Goal: Task Accomplishment & Management: Complete application form

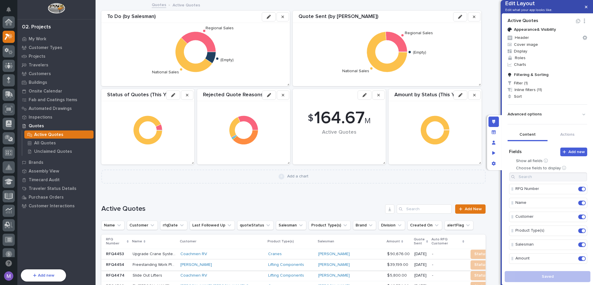
scroll to position [14, 0]
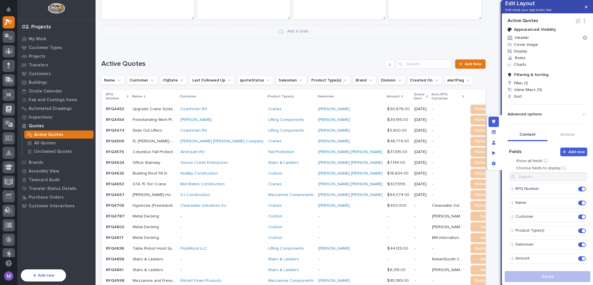
click at [216, 107] on div "Coachmen RV" at bounding box center [221, 109] width 83 height 5
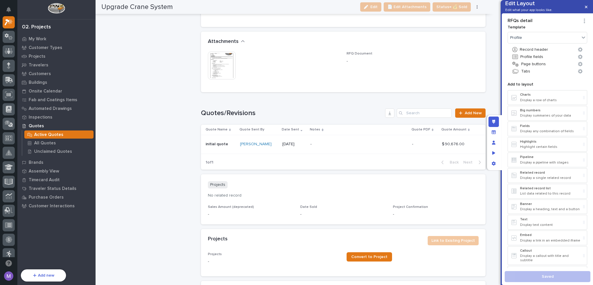
scroll to position [724, 0]
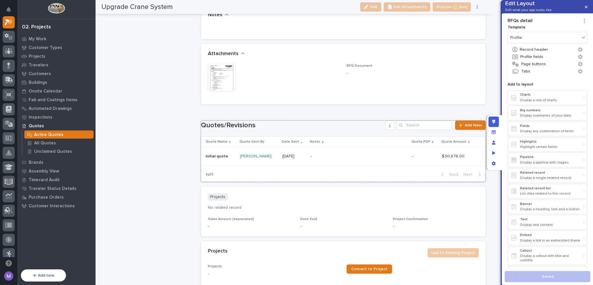
click at [296, 123] on h1 "Quotes/Revisions" at bounding box center [292, 125] width 182 height 8
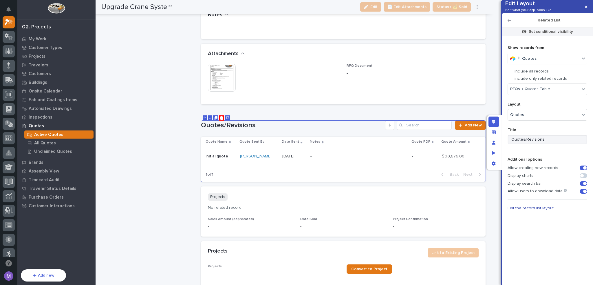
drag, startPoint x: 510, startPoint y: 30, endPoint x: 511, endPoint y: 39, distance: 9.3
click at [510, 22] on icon "button" at bounding box center [509, 20] width 3 height 3
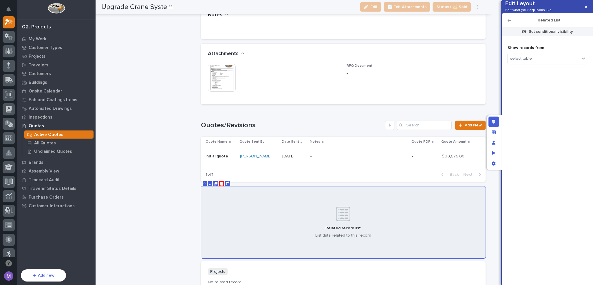
click at [523, 61] on div "select table" at bounding box center [521, 58] width 22 height 5
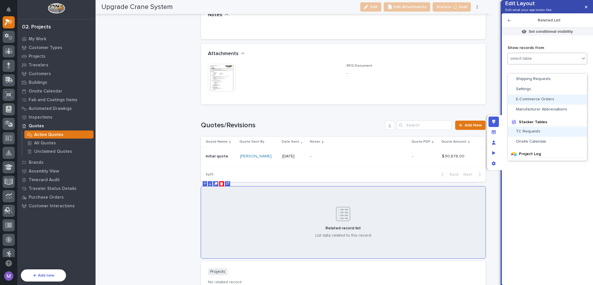
scroll to position [261, 0]
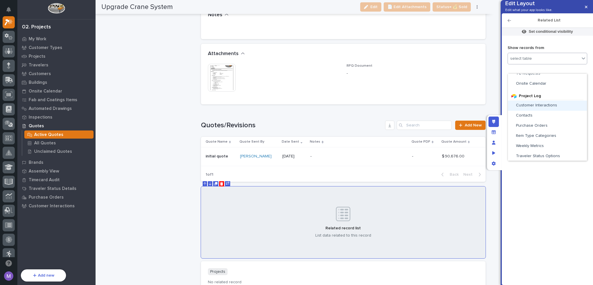
click at [548, 102] on div "Customer Interactions" at bounding box center [547, 105] width 79 height 10
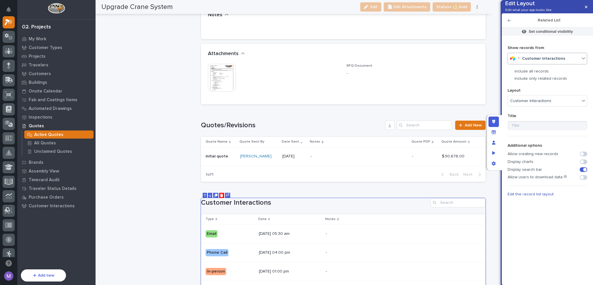
click at [536, 81] on p "include only related records" at bounding box center [541, 78] width 52 height 5
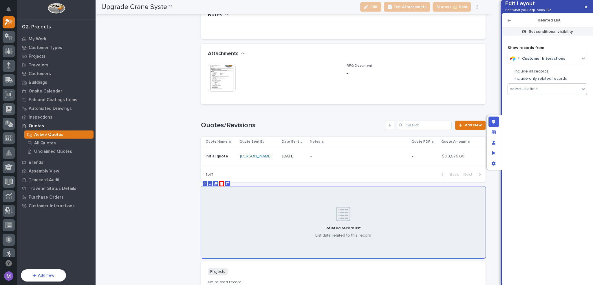
click at [535, 92] on div "select link field" at bounding box center [524, 89] width 28 height 5
click at [534, 111] on div "No options" at bounding box center [551, 109] width 86 height 10
click at [527, 128] on div "Show records from Customer Interactions include all records include only relate…" at bounding box center [548, 157] width 80 height 236
click at [511, 74] on div at bounding box center [510, 71] width 5 height 5
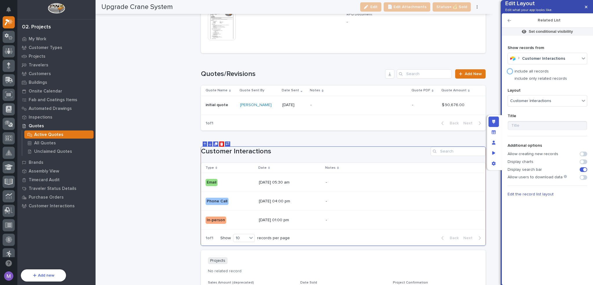
scroll to position [782, 0]
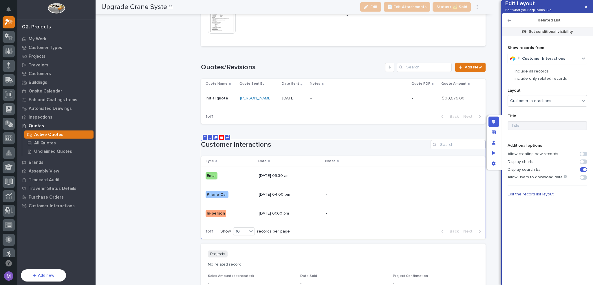
click at [520, 81] on p "include only related records" at bounding box center [541, 78] width 52 height 5
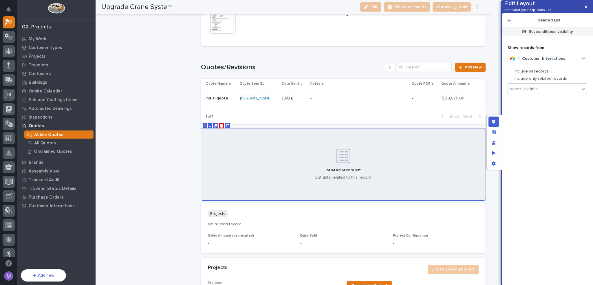
click at [520, 92] on div "select link field" at bounding box center [524, 89] width 28 height 5
click at [494, 129] on div "Manage fields and data" at bounding box center [494, 132] width 10 height 10
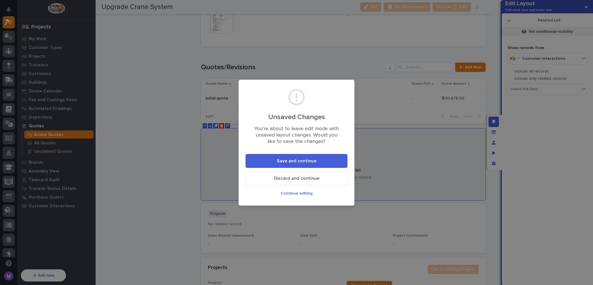
drag, startPoint x: 323, startPoint y: 160, endPoint x: 293, endPoint y: 192, distance: 44.3
click at [293, 192] on footer "Save and continue Discard and continue Continue editing" at bounding box center [297, 177] width 102 height 47
click at [293, 192] on span "Continue editing" at bounding box center [297, 193] width 32 height 5
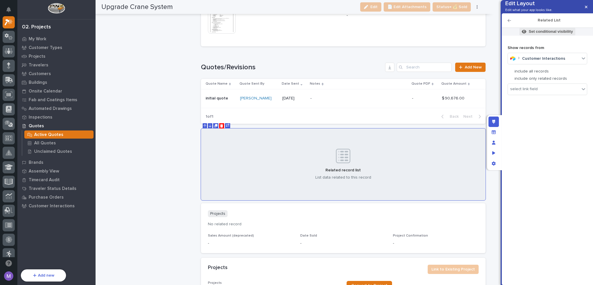
click at [556, 34] on p "Set conditional visibility" at bounding box center [551, 31] width 44 height 5
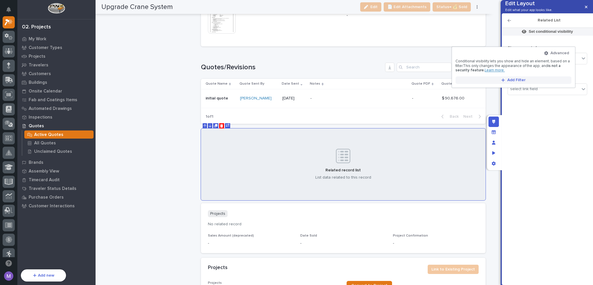
click at [522, 76] on button "Add Filter" at bounding box center [514, 80] width 116 height 8
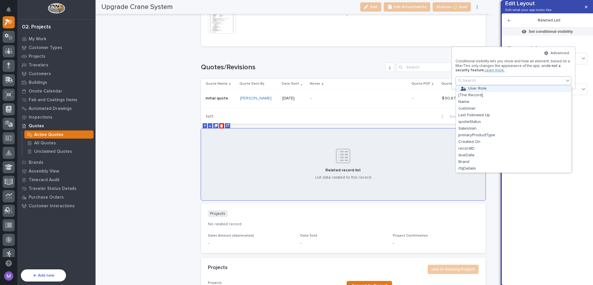
click at [479, 89] on div "User Role" at bounding box center [513, 88] width 115 height 7
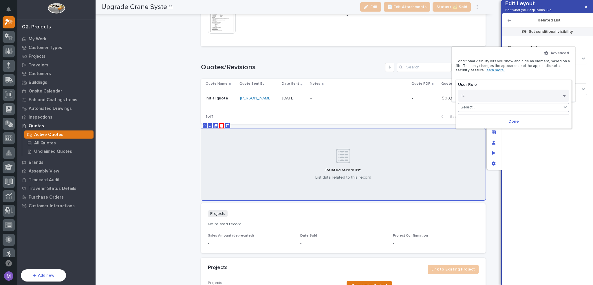
click at [480, 107] on div "Select..." at bounding box center [509, 107] width 103 height 8
click at [478, 114] on div "Admin" at bounding box center [513, 115] width 111 height 7
click at [499, 119] on button "Done" at bounding box center [505, 121] width 111 height 9
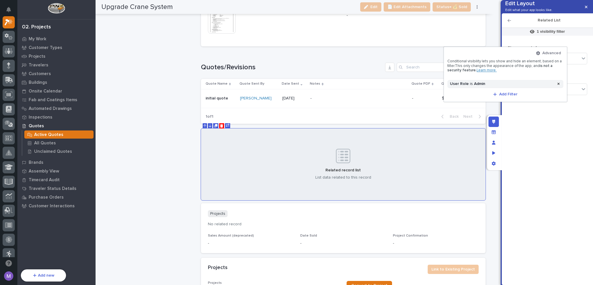
click at [533, 120] on div at bounding box center [296, 142] width 593 height 285
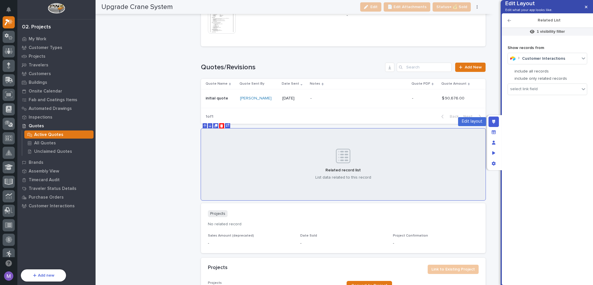
click at [496, 120] on div "Edit layout" at bounding box center [494, 121] width 10 height 10
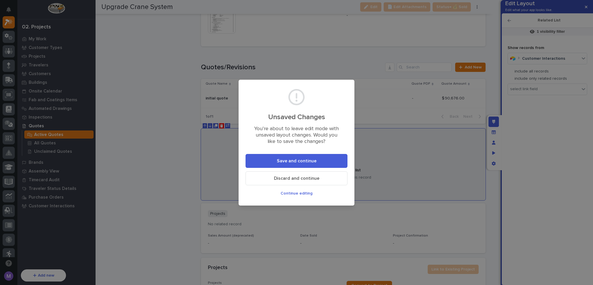
click at [334, 159] on button "Save and continue" at bounding box center [297, 161] width 102 height 14
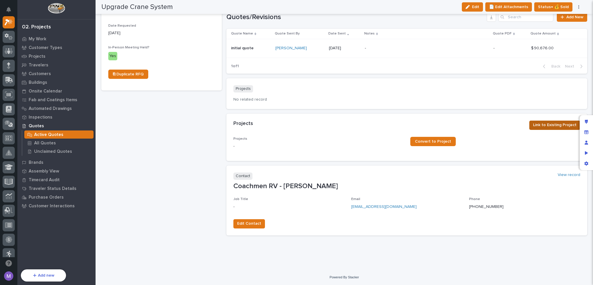
scroll to position [219, 0]
click at [583, 131] on div "Manage fields and data" at bounding box center [586, 132] width 10 height 10
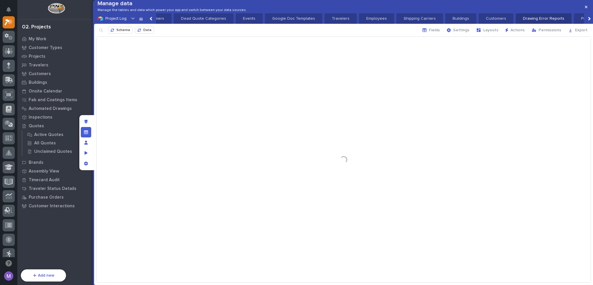
scroll to position [0, 901]
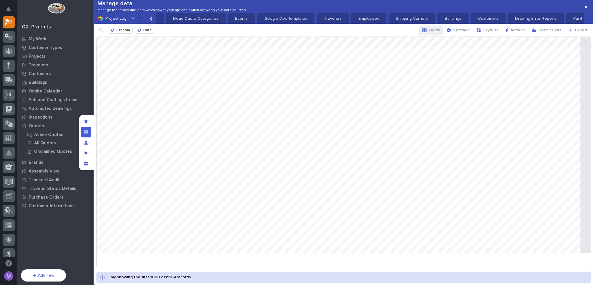
click at [438, 33] on span "Fields" at bounding box center [434, 30] width 11 height 5
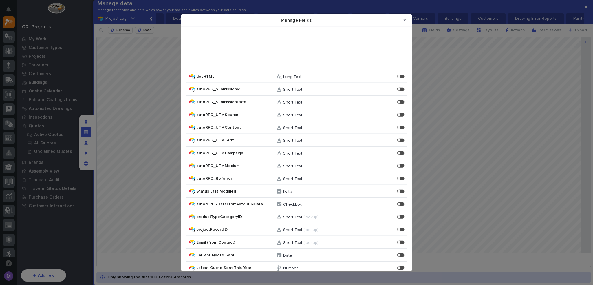
scroll to position [1474, 0]
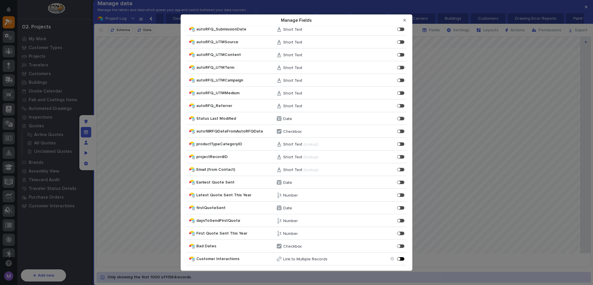
click at [397, 258] on div "Manage Fields" at bounding box center [400, 258] width 7 height 3
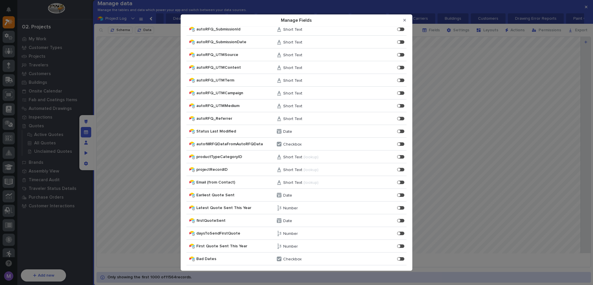
click at [407, 20] on button "Close Modal" at bounding box center [405, 20] width 10 height 9
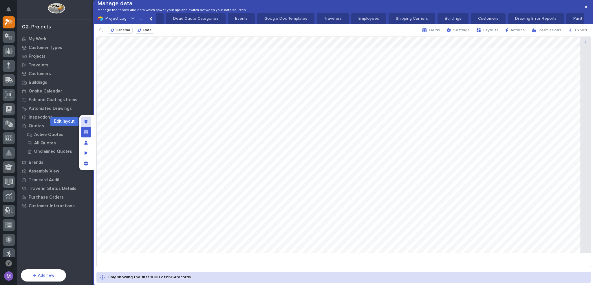
click at [87, 121] on icon "Edit layout" at bounding box center [86, 122] width 3 height 4
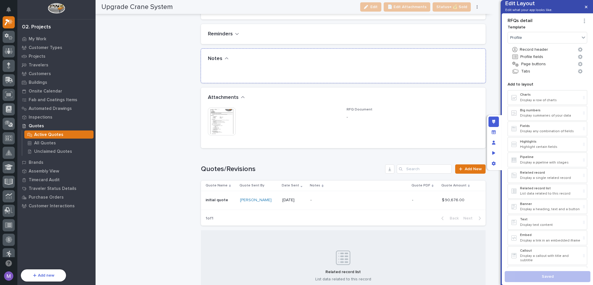
scroll to position [708, 0]
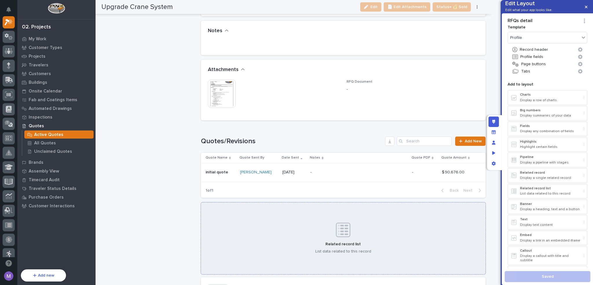
click at [371, 226] on div "Related record list List data related to this record" at bounding box center [343, 238] width 285 height 72
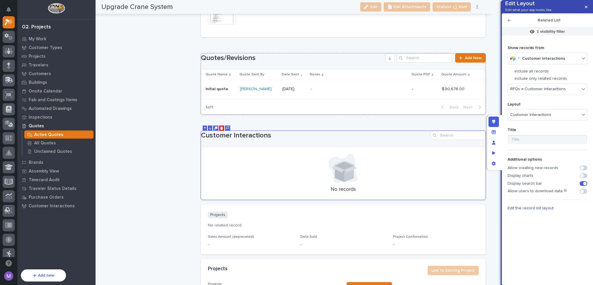
scroll to position [795, 0]
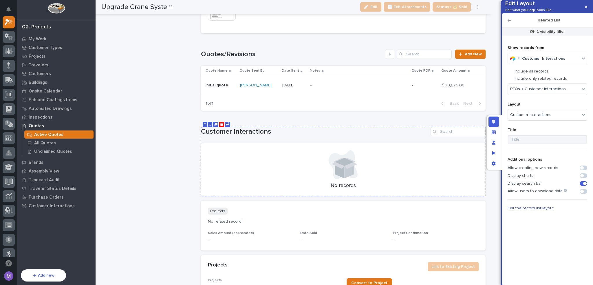
click at [583, 169] on span at bounding box center [581, 167] width 3 height 3
click at [585, 193] on span at bounding box center [584, 191] width 8 height 5
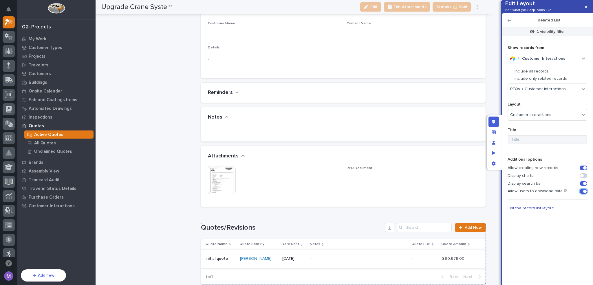
scroll to position [621, 0]
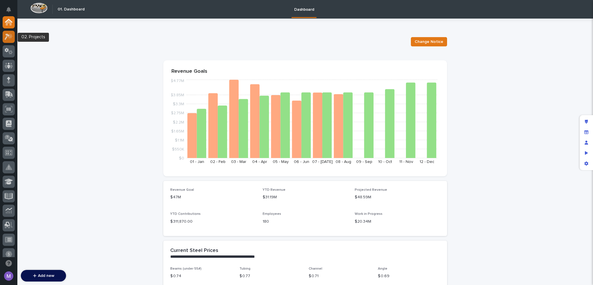
click at [5, 36] on icon at bounding box center [9, 36] width 8 height 7
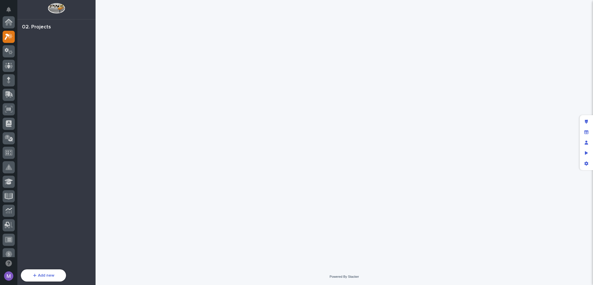
scroll to position [14, 0]
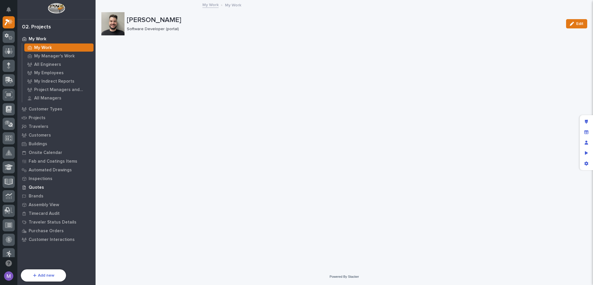
click at [38, 187] on p "Quotes" at bounding box center [36, 187] width 15 height 5
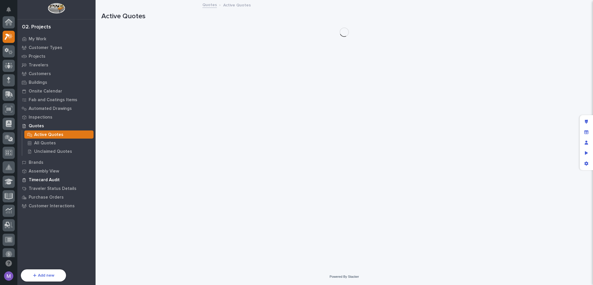
scroll to position [14, 0]
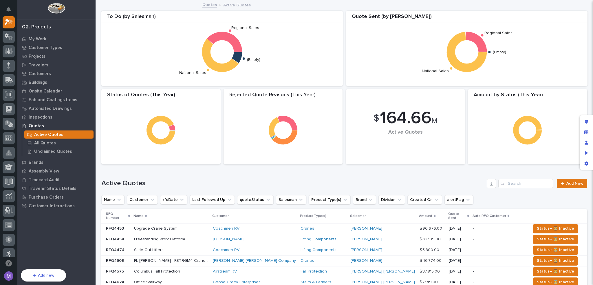
click at [281, 226] on div "Coachmen RV" at bounding box center [254, 228] width 83 height 5
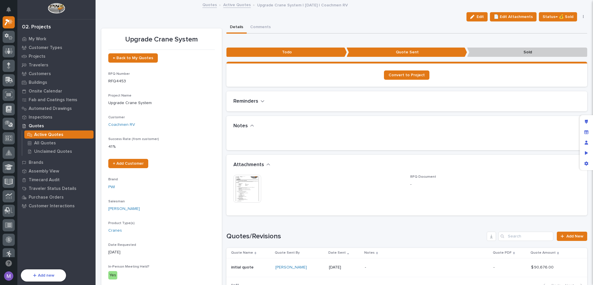
scroll to position [174, 0]
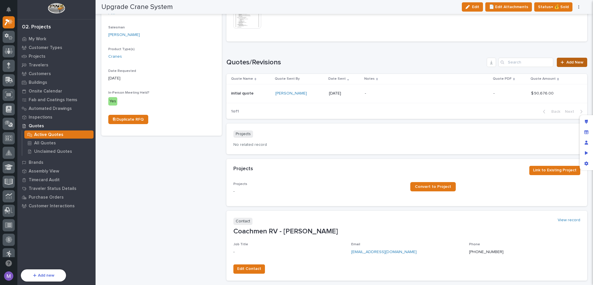
click at [566, 61] on span "Add New" at bounding box center [574, 62] width 17 height 4
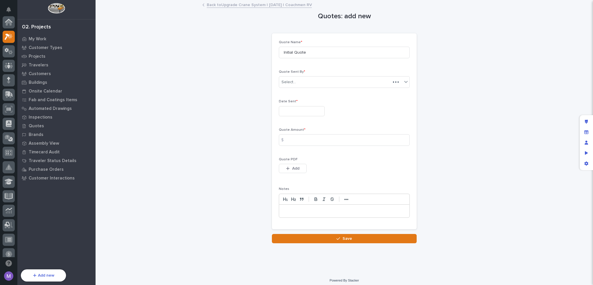
scroll to position [14, 0]
click at [288, 114] on input "text" at bounding box center [302, 111] width 46 height 10
click at [343, 67] on div "Quote Name * Initial Quote Quote Sent By * Matt Hall Date Sent * Quote Amount *…" at bounding box center [344, 131] width 131 height 182
click at [497, 86] on div "Quotes: add new Loading... Saving… Loading... Saving… Loading... Saving… Quote …" at bounding box center [344, 122] width 486 height 242
click at [295, 110] on input "text" at bounding box center [302, 111] width 46 height 10
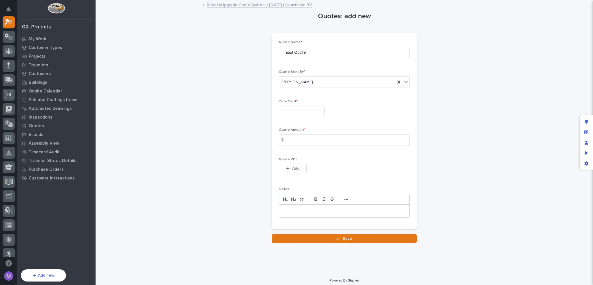
click at [424, 95] on div "Quotes: add new Loading... Saving… Loading... Saving… Loading... Saving… Quote …" at bounding box center [344, 122] width 486 height 242
